Goal: Information Seeking & Learning: Find specific fact

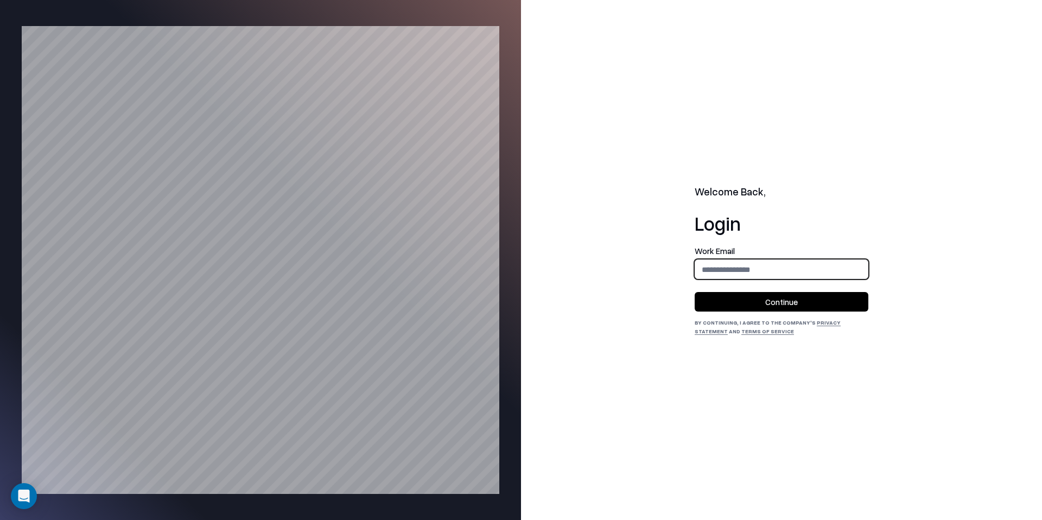
click at [751, 269] on input "email" at bounding box center [781, 269] width 173 height 20
type input "**********"
click at [739, 318] on div "By continuing, I agree to the Company's Privacy Statement and Terms of Service" at bounding box center [781, 326] width 174 height 17
click at [744, 304] on button "Continue" at bounding box center [781, 302] width 174 height 20
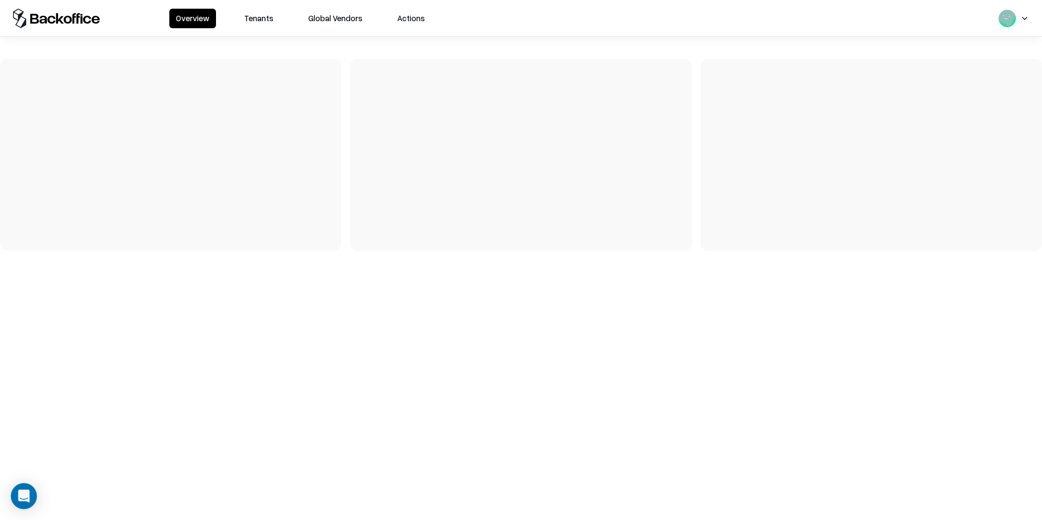
click at [254, 15] on button "Tenants" at bounding box center [259, 19] width 42 height 20
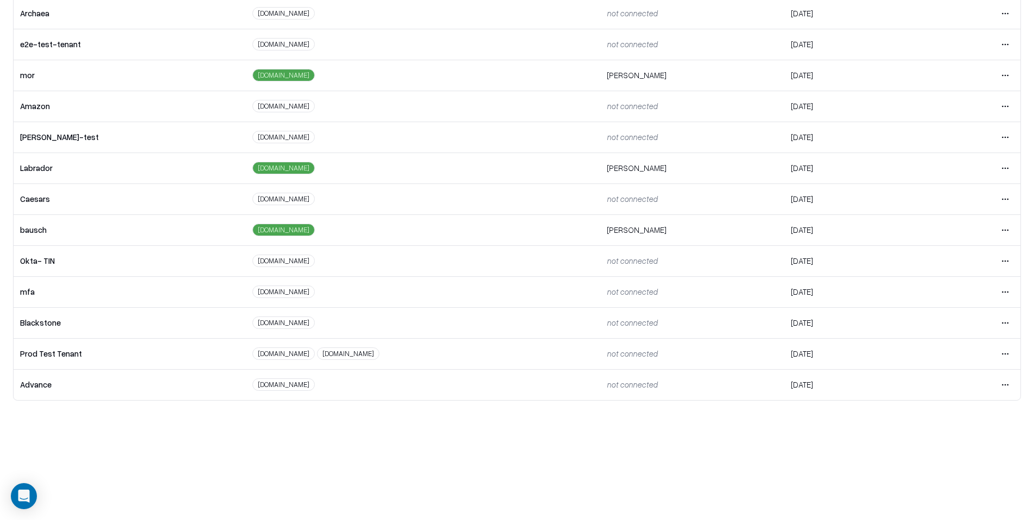
scroll to position [137, 0]
click at [998, 234] on html "Overview Tenants Global Vendors Actions Tenants Add Tenant Tenant name Domain A…" at bounding box center [517, 151] width 1034 height 520
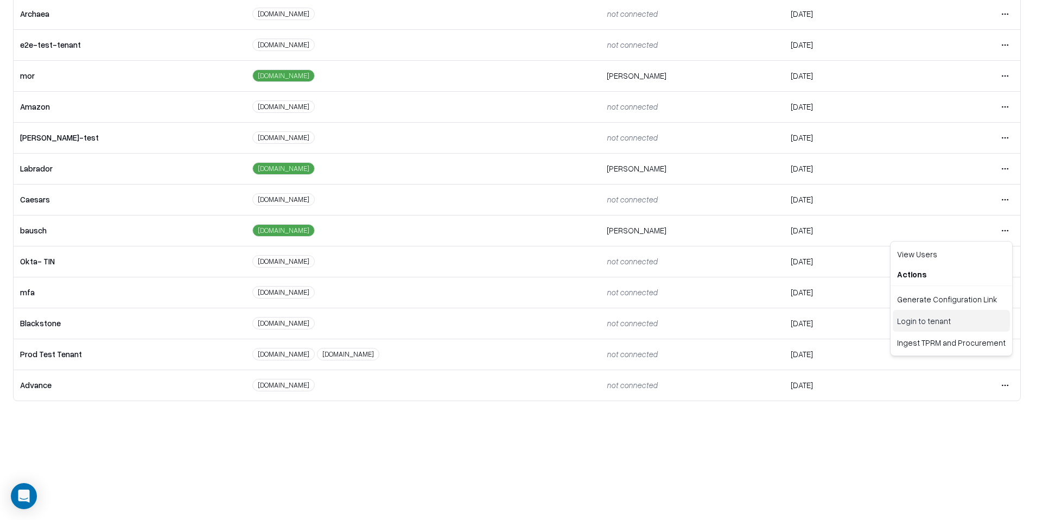
click at [914, 316] on div "Login to tenant" at bounding box center [951, 321] width 117 height 22
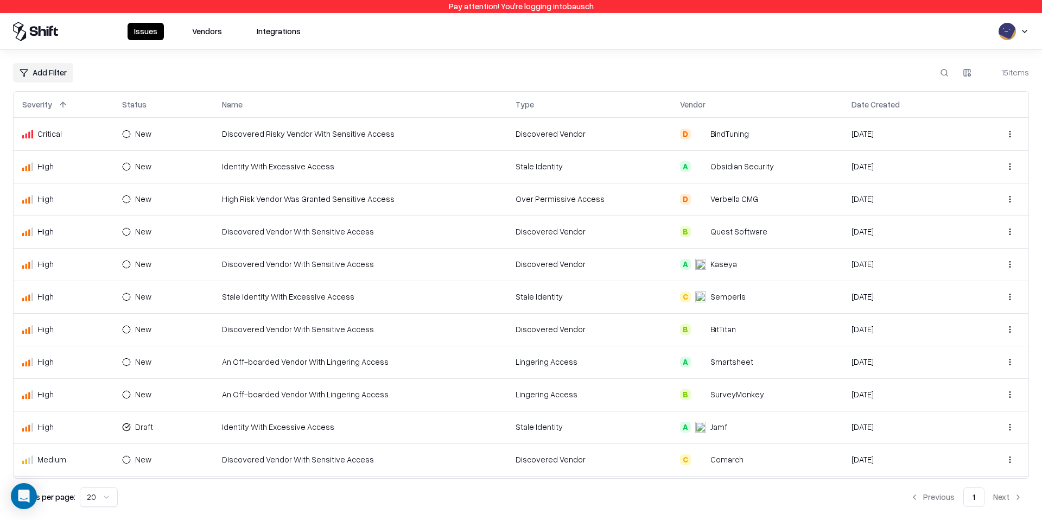
click at [215, 39] on button "Vendors" at bounding box center [207, 31] width 43 height 17
click at [215, 38] on button "Vendors" at bounding box center [207, 31] width 43 height 17
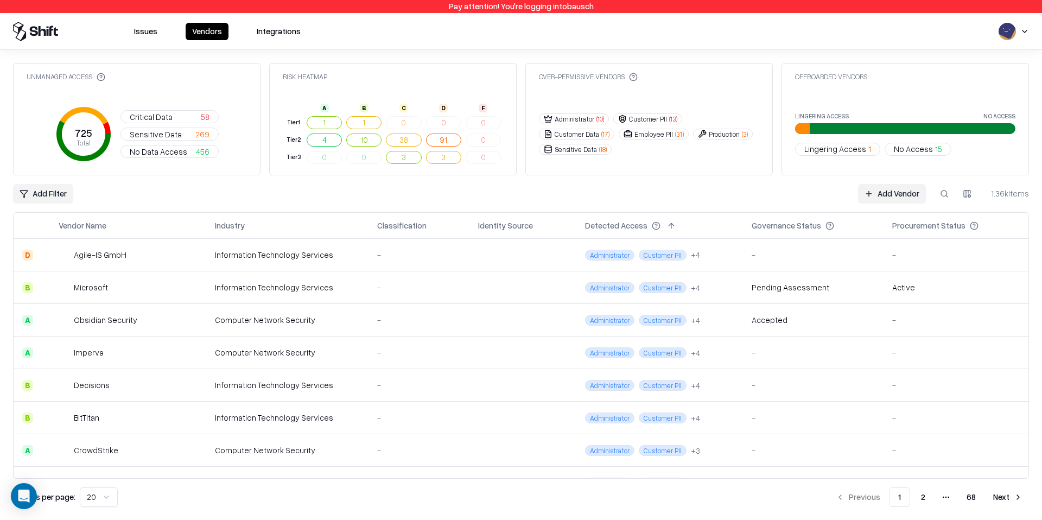
click at [946, 192] on button at bounding box center [944, 194] width 20 height 20
click at [881, 184] on input at bounding box center [862, 194] width 174 height 20
paste input "*********"
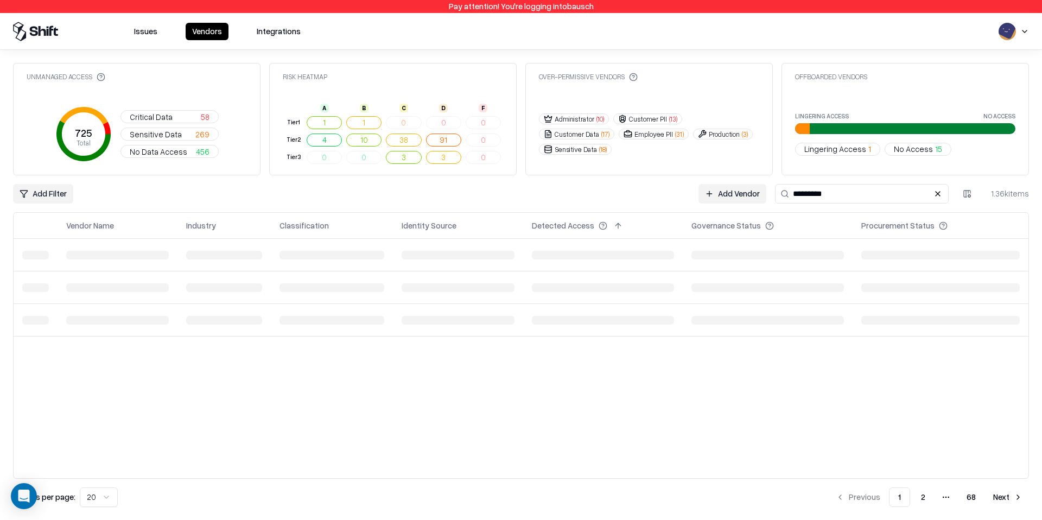
type input "*********"
click at [105, 263] on td "Technolas Bausch & Lomb Incorporated" at bounding box center [143, 255] width 177 height 33
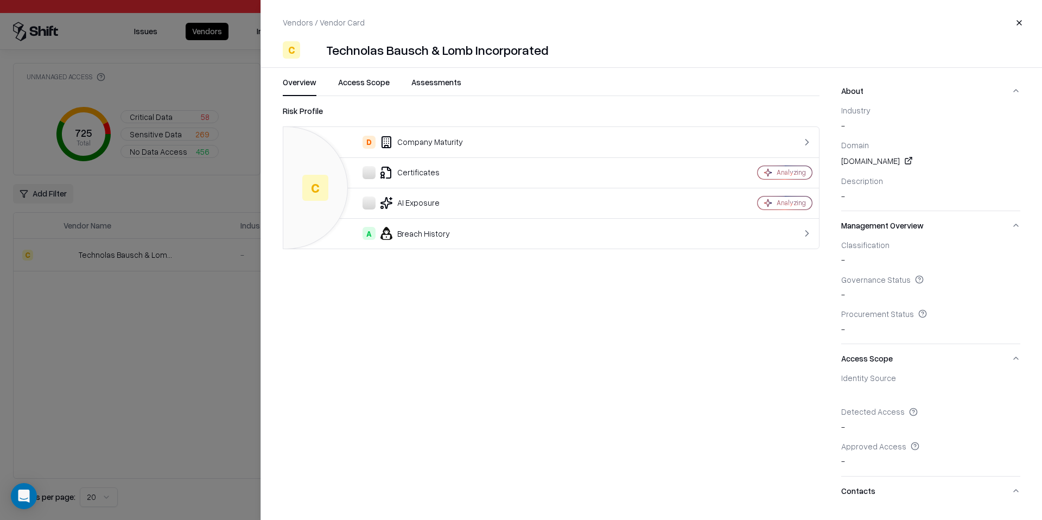
drag, startPoint x: 898, startPoint y: 161, endPoint x: 835, endPoint y: 164, distance: 63.5
click at [835, 164] on div "Overview Access Scope Assessments Risk Profile C D Company Maturity Certificate…" at bounding box center [651, 292] width 781 height 430
copy div "technolaspv.com"
click at [1025, 25] on button "Close" at bounding box center [1019, 23] width 20 height 20
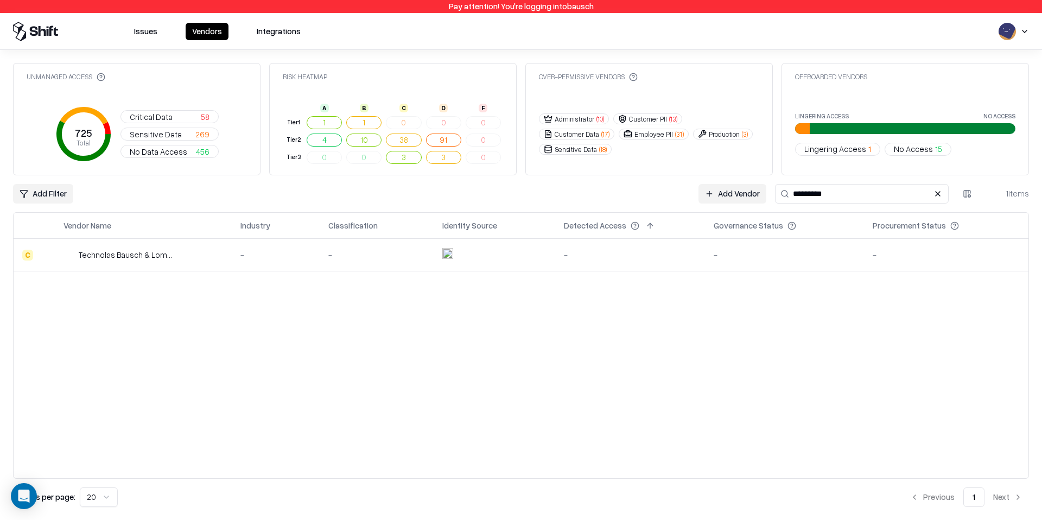
click at [570, 307] on div "Vendor Name Industry Classification Identity Source Detected Access Governance …" at bounding box center [521, 345] width 1016 height 266
